Goal: Navigation & Orientation: Go to known website

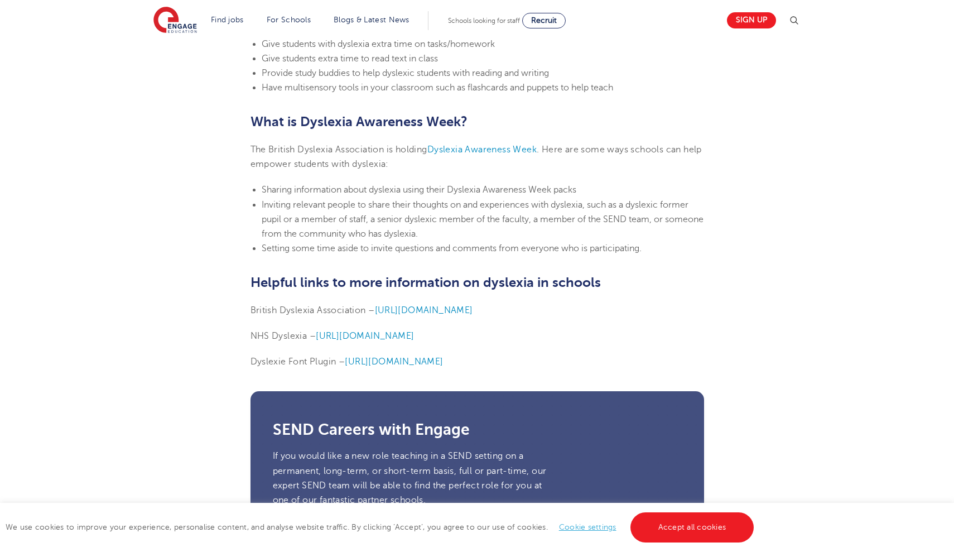
scroll to position [2501, 0]
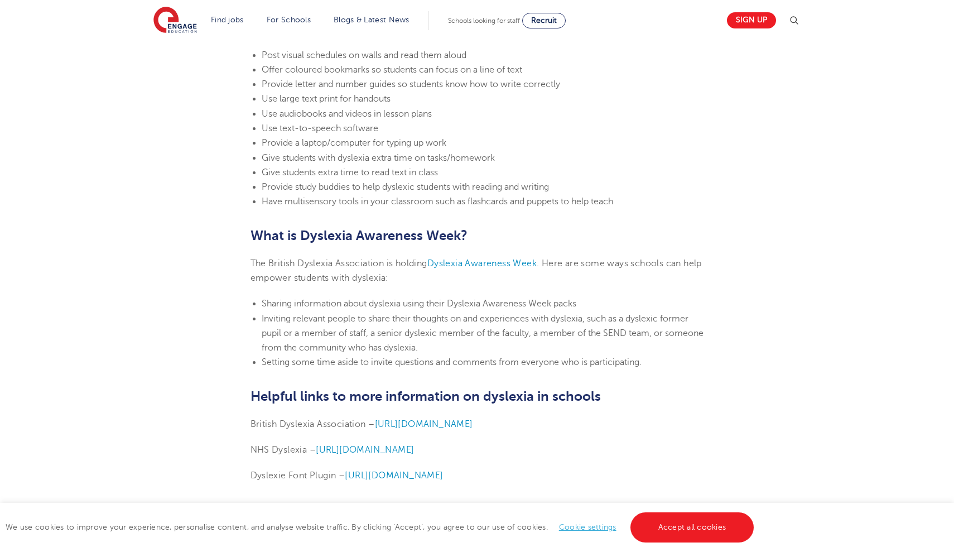
click at [171, 21] on img at bounding box center [175, 21] width 44 height 28
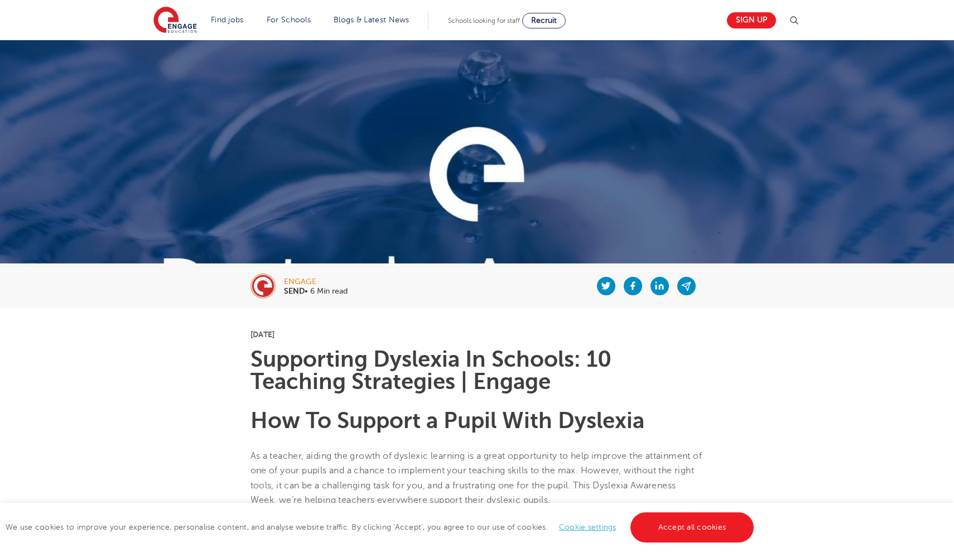
scroll to position [0, 0]
click at [185, 28] on img at bounding box center [175, 21] width 44 height 28
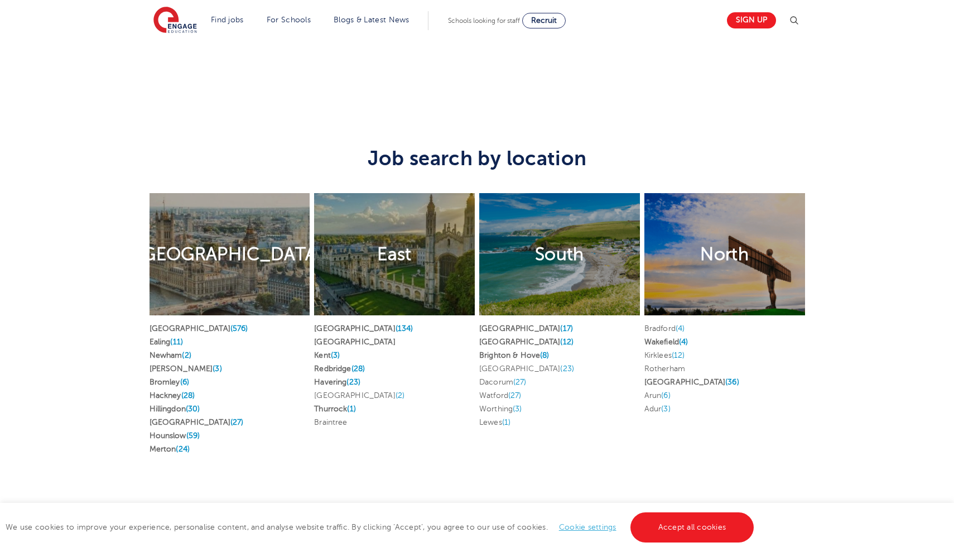
scroll to position [2050, 0]
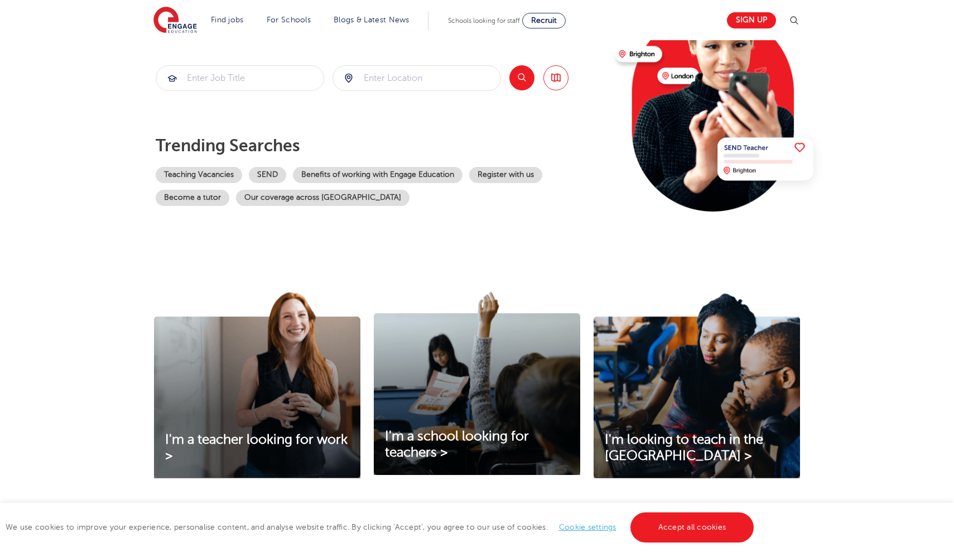
scroll to position [152, 0]
